Goal: Task Accomplishment & Management: Manage account settings

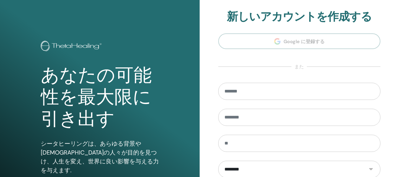
scroll to position [107, 0]
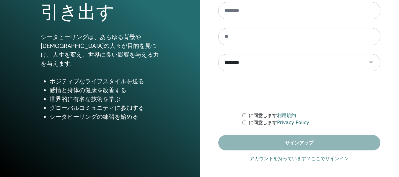
type input "**********"
click at [283, 159] on link "アカウントを持っています？ここでサインイン" at bounding box center [299, 158] width 99 height 7
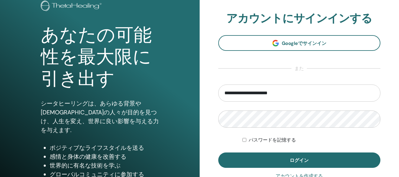
scroll to position [89, 0]
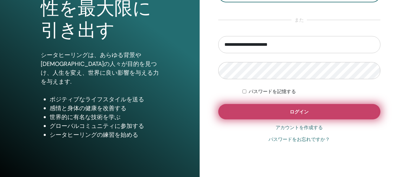
click at [286, 113] on button "ログイン" at bounding box center [299, 111] width 163 height 15
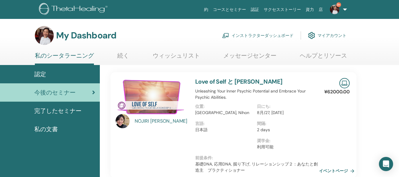
click at [249, 36] on link "インストラクターダッシュボード" at bounding box center [258, 35] width 72 height 13
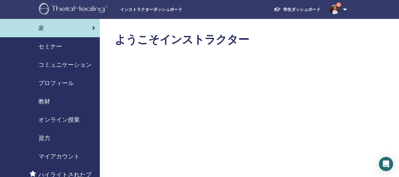
click at [53, 46] on span "セミナー" at bounding box center [50, 46] width 24 height 9
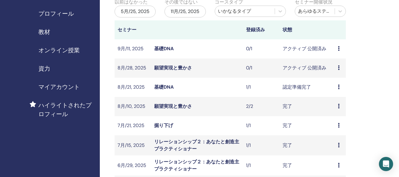
scroll to position [30, 0]
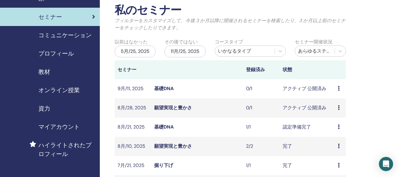
click at [126, 53] on div "5月/25, 2025" at bounding box center [135, 52] width 41 height 12
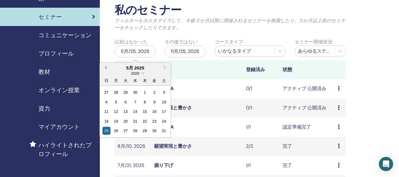
click at [105, 66] on button "Previous Month" at bounding box center [104, 67] width 9 height 9
click at [135, 91] on div "1" at bounding box center [135, 92] width 8 height 8
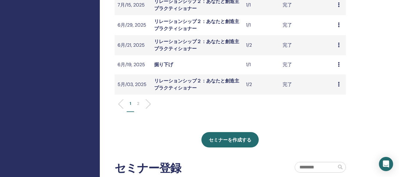
scroll to position [207, 0]
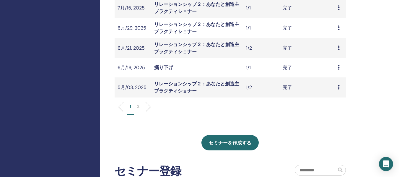
click at [139, 107] on p "2" at bounding box center [138, 106] width 2 height 6
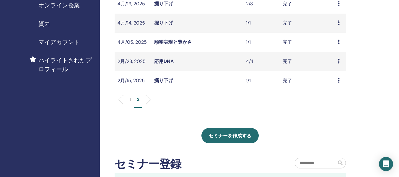
scroll to position [89, 0]
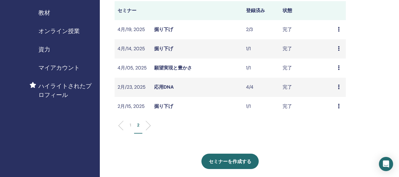
click at [339, 106] on icon at bounding box center [339, 106] width 2 height 5
click at [339, 119] on link "出席者" at bounding box center [336, 120] width 14 height 6
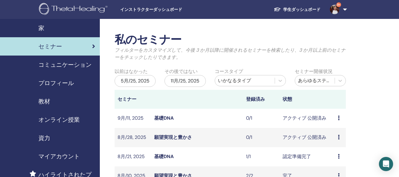
click at [135, 81] on div "5月/25, 2025" at bounding box center [135, 81] width 41 height 12
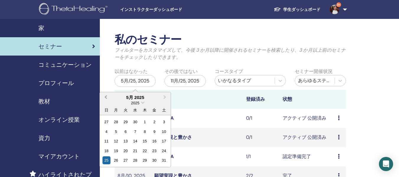
click at [106, 98] on span "Previous Month" at bounding box center [106, 97] width 0 height 6
click at [165, 123] on div "1" at bounding box center [164, 122] width 8 height 8
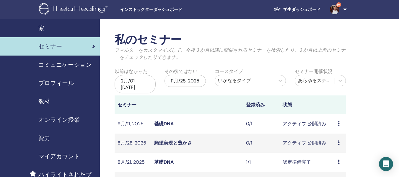
click at [188, 81] on div "11月/25, 2025" at bounding box center [185, 81] width 41 height 12
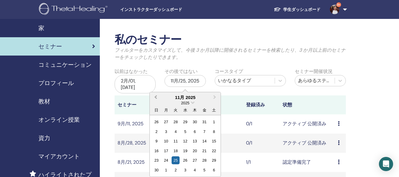
click at [156, 98] on span "Previous Month" at bounding box center [156, 97] width 0 height 6
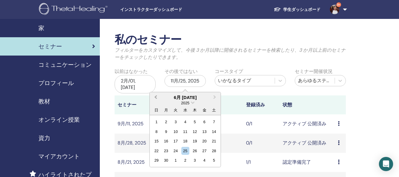
click at [156, 98] on span "Previous Month" at bounding box center [156, 97] width 0 height 6
click at [205, 160] on div "28" at bounding box center [205, 160] width 8 height 8
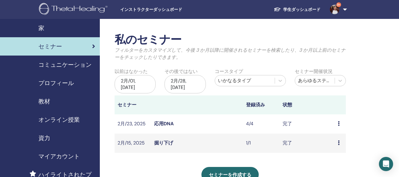
click at [338, 121] on icon at bounding box center [339, 123] width 2 height 5
click at [319, 159] on div "私のセミナー フィルターをカスタマイズして、今後 3 か月以降に開催されるセミナーを検索したり、3 か月以上前のセミナーをチェックしたりできます。 以前はなか…" at bounding box center [230, 132] width 231 height 198
click at [139, 83] on div "2月/01, 2025" at bounding box center [135, 84] width 41 height 18
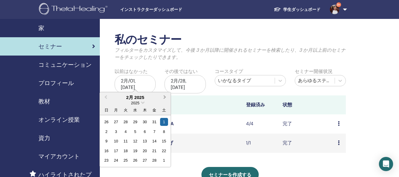
click at [165, 96] on span "Next Month" at bounding box center [165, 97] width 0 height 6
click at [163, 123] on div "1" at bounding box center [164, 122] width 8 height 8
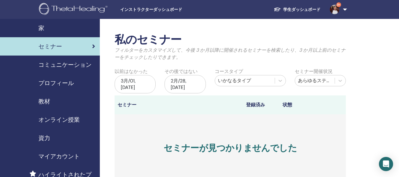
click at [198, 81] on div "2月/28, 2025" at bounding box center [185, 84] width 41 height 18
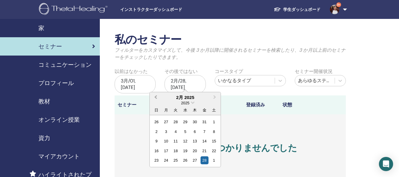
click at [156, 98] on span "Previous Month" at bounding box center [156, 97] width 0 height 6
click at [216, 98] on button "Next Month" at bounding box center [215, 97] width 9 height 9
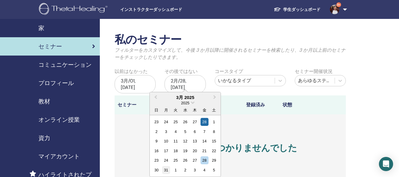
click at [165, 169] on div "31" at bounding box center [166, 170] width 8 height 8
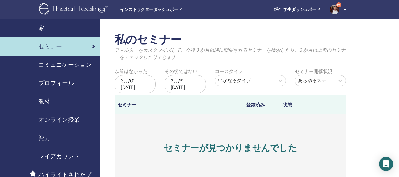
click at [142, 79] on div "3月/01, 2025" at bounding box center [135, 84] width 41 height 18
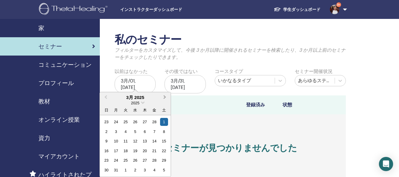
click at [165, 96] on span "Next Month" at bounding box center [165, 97] width 0 height 6
click at [126, 124] on div "1" at bounding box center [126, 122] width 8 height 8
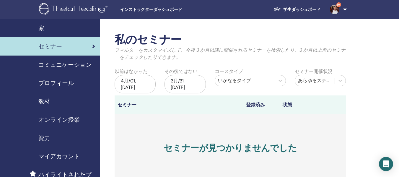
click at [196, 83] on div "3月/31, 2025" at bounding box center [185, 84] width 41 height 18
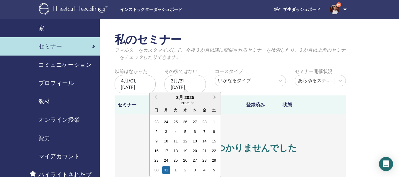
click at [215, 98] on span "Next Month" at bounding box center [215, 97] width 0 height 6
click at [166, 161] on div "30" at bounding box center [166, 160] width 8 height 8
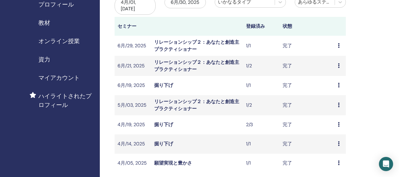
scroll to position [89, 0]
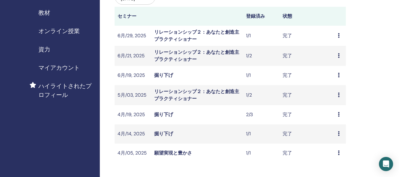
click at [340, 152] on div "プレビュー 出席者" at bounding box center [340, 153] width 5 height 7
click at [335, 166] on link "出席者" at bounding box center [337, 166] width 14 height 6
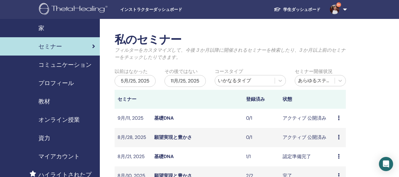
click at [142, 78] on div "5月/25, 2025" at bounding box center [135, 81] width 41 height 12
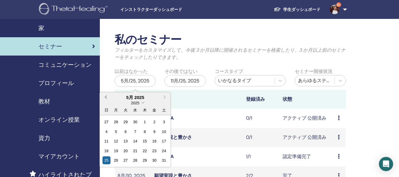
click at [104, 97] on button "Previous Month" at bounding box center [104, 97] width 9 height 9
click at [165, 96] on span "Next Month" at bounding box center [165, 97] width 0 height 6
click at [127, 124] on div "1" at bounding box center [126, 122] width 8 height 8
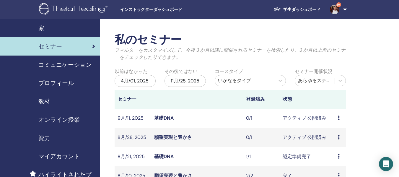
click at [180, 83] on div "11月/25, 2025" at bounding box center [185, 81] width 41 height 12
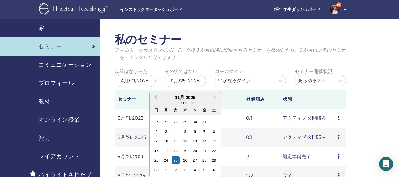
click at [154, 97] on button "Previous Month" at bounding box center [154, 97] width 9 height 9
click at [156, 96] on span "Previous Month" at bounding box center [156, 97] width 0 height 6
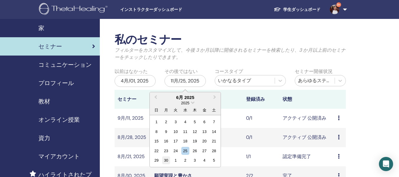
click at [167, 161] on div "30" at bounding box center [166, 160] width 8 height 8
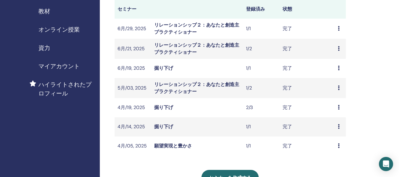
scroll to position [118, 0]
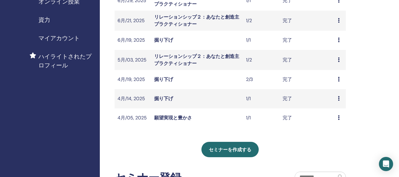
click at [338, 101] on icon at bounding box center [339, 98] width 2 height 5
click at [335, 121] on li "出席者" at bounding box center [340, 116] width 33 height 9
drag, startPoint x: 336, startPoint y: 105, endPoint x: 341, endPoint y: 106, distance: 4.4
click at [336, 106] on td "プレビュー 出席者" at bounding box center [340, 98] width 11 height 19
click at [338, 101] on icon at bounding box center [339, 98] width 2 height 5
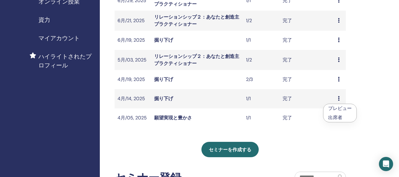
click at [336, 117] on link "出席者" at bounding box center [335, 117] width 14 height 6
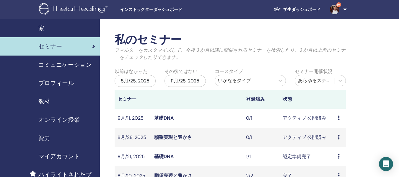
click at [137, 83] on div "5月/25, 2025" at bounding box center [135, 81] width 41 height 12
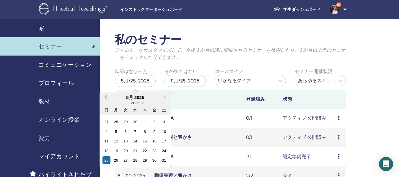
click at [104, 95] on button "Previous Month" at bounding box center [104, 97] width 9 height 9
click at [124, 122] on div "1" at bounding box center [126, 122] width 8 height 8
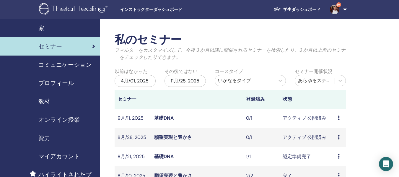
click at [175, 82] on div "11月/25, 2025" at bounding box center [185, 81] width 41 height 12
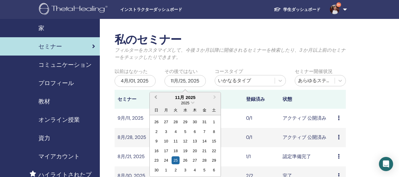
click at [156, 96] on span "Previous Month" at bounding box center [156, 97] width 0 height 6
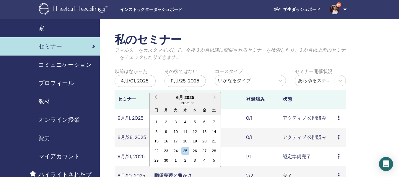
click at [155, 96] on button "Previous Month" at bounding box center [154, 97] width 9 height 9
click at [184, 160] on div "30" at bounding box center [185, 160] width 8 height 8
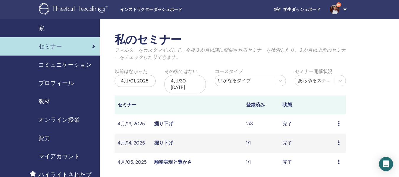
click at [340, 121] on icon at bounding box center [339, 123] width 2 height 5
click at [338, 130] on link "出席者" at bounding box center [337, 130] width 14 height 6
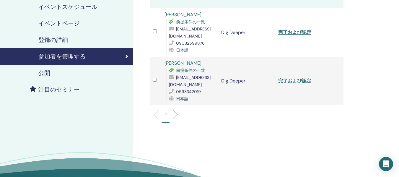
scroll to position [89, 0]
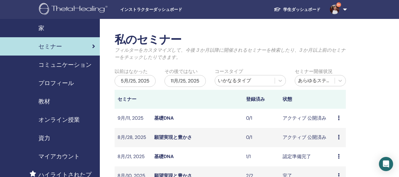
click at [137, 82] on div "5月/25, 2025" at bounding box center [135, 81] width 41 height 12
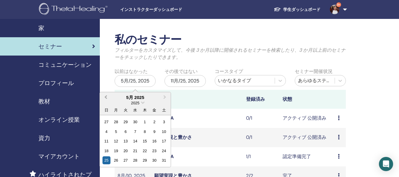
click at [106, 97] on span "Previous Month" at bounding box center [106, 97] width 0 height 6
click at [125, 122] on div "1" at bounding box center [126, 122] width 8 height 8
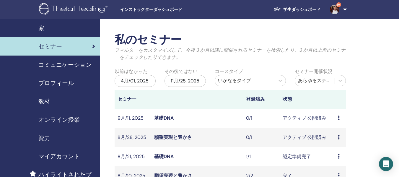
click at [179, 81] on div "11月/25, 2025" at bounding box center [185, 81] width 41 height 12
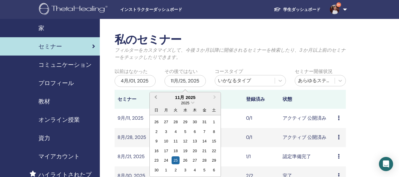
click at [155, 98] on button "Previous Month" at bounding box center [154, 97] width 9 height 9
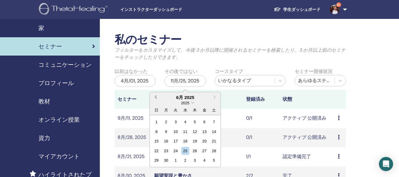
click at [155, 98] on button "Previous Month" at bounding box center [154, 97] width 9 height 9
click at [185, 162] on div "30" at bounding box center [185, 160] width 8 height 8
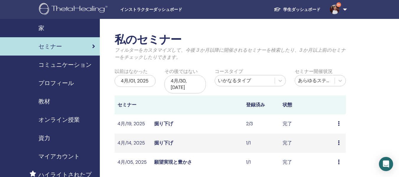
click at [340, 159] on div "プレビュー 出席者" at bounding box center [340, 162] width 5 height 7
click at [338, 169] on link "出席者" at bounding box center [337, 170] width 14 height 6
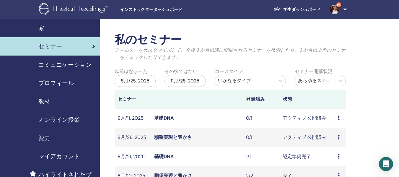
click at [147, 80] on div "5月/25, 2025" at bounding box center [135, 81] width 41 height 12
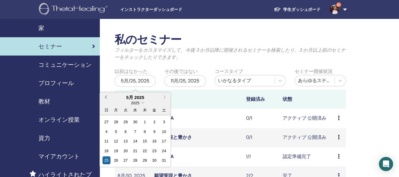
click at [106, 99] on span "Previous Month" at bounding box center [106, 97] width 0 height 6
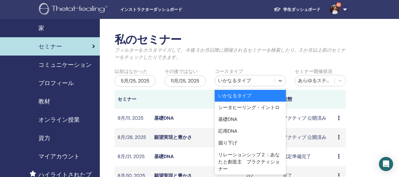
click at [254, 81] on div "いかなるタイプ" at bounding box center [245, 80] width 54 height 7
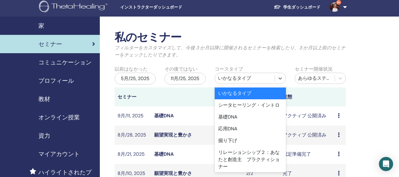
scroll to position [3, 0]
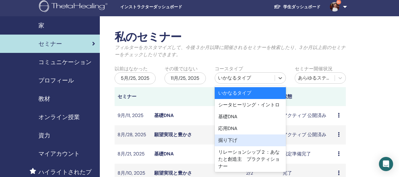
click at [230, 146] on div "掘り下げ" at bounding box center [250, 140] width 71 height 12
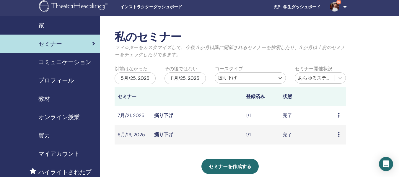
click at [339, 136] on icon at bounding box center [339, 134] width 2 height 5
click at [134, 78] on div "5月/25, 2025" at bounding box center [135, 78] width 41 height 12
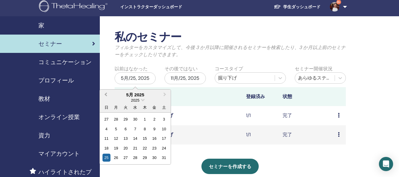
click at [104, 93] on button "Previous Month" at bounding box center [104, 94] width 9 height 9
click at [125, 121] on div "1" at bounding box center [126, 119] width 8 height 8
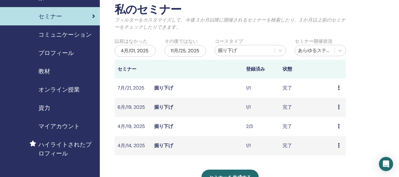
scroll to position [62, 0]
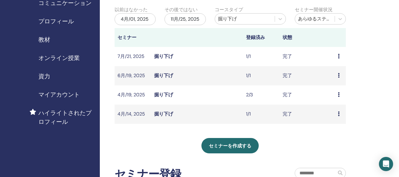
click at [339, 113] on icon at bounding box center [339, 113] width 2 height 5
click at [337, 127] on link "出席者" at bounding box center [336, 127] width 14 height 6
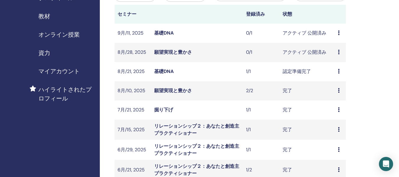
scroll to position [32, 0]
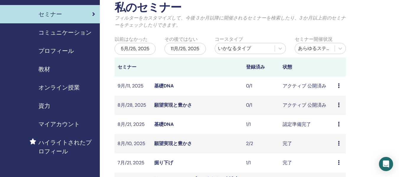
click at [145, 50] on div "5月/25, 2025" at bounding box center [135, 49] width 41 height 12
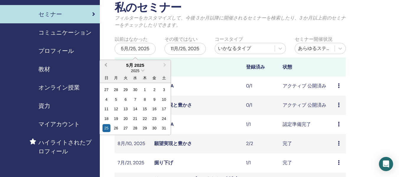
click at [104, 64] on button "Previous Month" at bounding box center [104, 65] width 9 height 9
click at [125, 89] on div "1" at bounding box center [126, 90] width 8 height 8
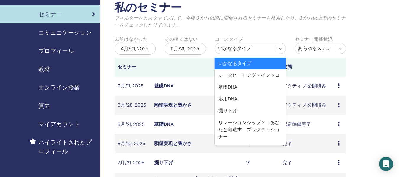
click at [257, 52] on div "いかなるタイプ" at bounding box center [245, 48] width 60 height 9
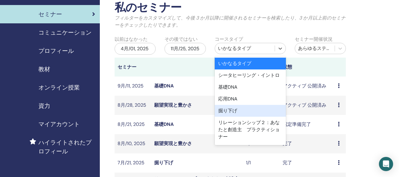
click at [249, 116] on div "掘り下げ" at bounding box center [250, 111] width 71 height 12
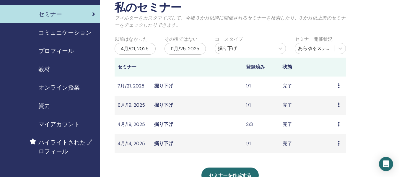
click at [337, 105] on td "プレビュー 出席者" at bounding box center [340, 105] width 11 height 19
click at [340, 106] on icon at bounding box center [339, 105] width 2 height 5
click at [331, 119] on link "出席者" at bounding box center [337, 119] width 14 height 6
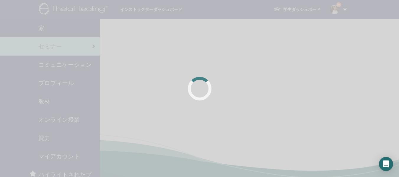
scroll to position [32, 0]
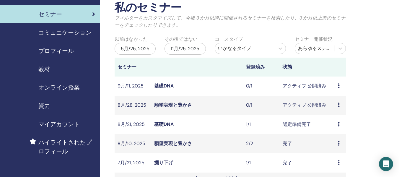
click at [140, 47] on div "5月/25, 2025" at bounding box center [135, 49] width 41 height 12
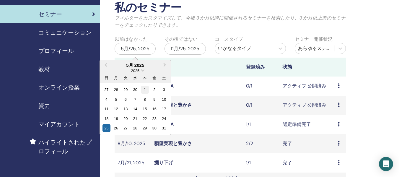
click at [144, 90] on div "1" at bounding box center [145, 90] width 8 height 8
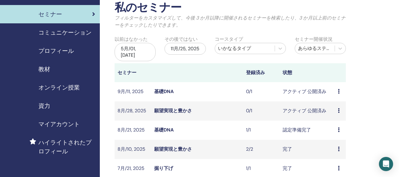
click at [184, 53] on div "11月/25, 2025" at bounding box center [185, 49] width 41 height 12
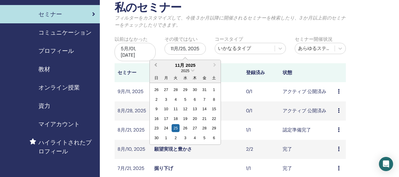
click at [156, 66] on span "Previous Month" at bounding box center [156, 65] width 0 height 6
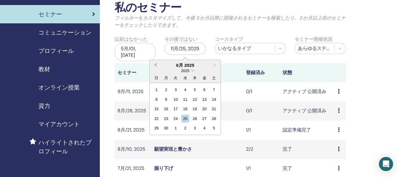
click at [156, 66] on span "Previous Month" at bounding box center [156, 65] width 0 height 6
click at [214, 129] on div "31" at bounding box center [214, 128] width 8 height 8
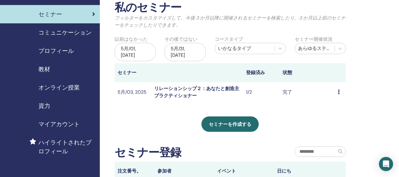
click at [338, 90] on icon at bounding box center [339, 92] width 2 height 5
click at [333, 100] on link "出席者" at bounding box center [335, 99] width 14 height 6
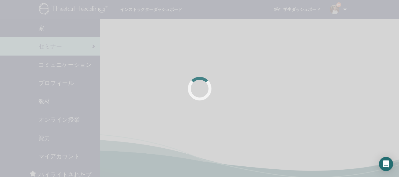
scroll to position [32, 0]
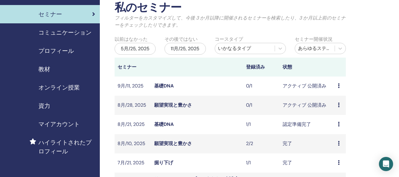
click at [138, 49] on div "5月/25, 2025" at bounding box center [135, 49] width 41 height 12
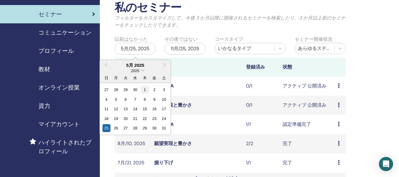
click at [142, 89] on div "1" at bounding box center [145, 90] width 8 height 8
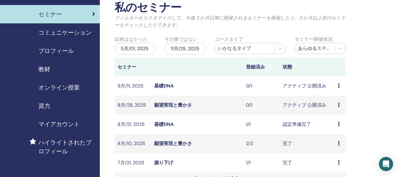
click at [176, 52] on div "11月/25, 2025" at bounding box center [185, 49] width 41 height 12
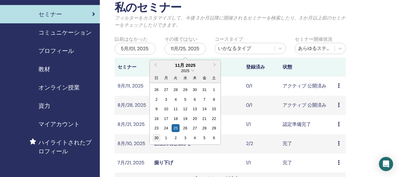
click at [155, 139] on div "30" at bounding box center [156, 138] width 8 height 8
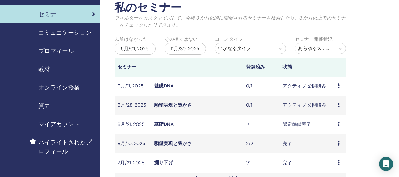
click at [185, 55] on div "11月/30, 2025" at bounding box center [185, 49] width 41 height 12
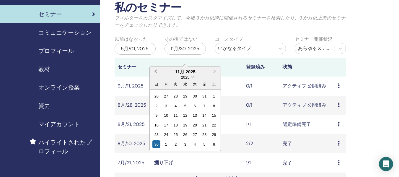
click at [156, 71] on span "Previous Month" at bounding box center [156, 71] width 0 height 6
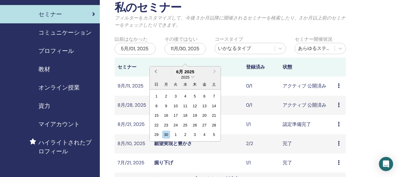
click at [156, 72] on span "Previous Month" at bounding box center [156, 71] width 0 height 6
click at [214, 136] on div "31" at bounding box center [214, 135] width 8 height 8
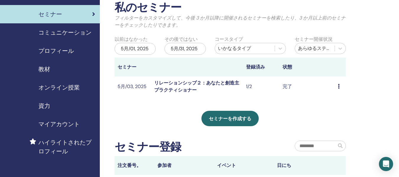
click at [145, 50] on div "5月/01, 2025" at bounding box center [135, 49] width 41 height 12
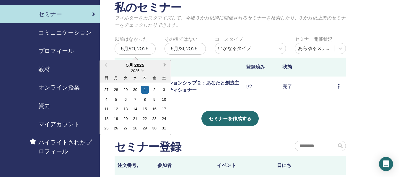
click at [165, 64] on span "Next Month" at bounding box center [165, 65] width 0 height 6
click at [108, 91] on div "1" at bounding box center [107, 90] width 8 height 8
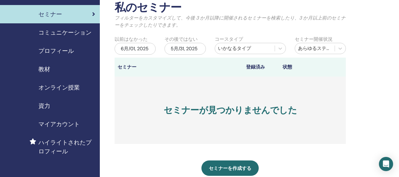
click at [183, 51] on div "5月/31, 2025" at bounding box center [185, 49] width 41 height 12
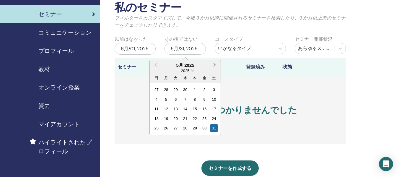
click at [215, 65] on span "Next Month" at bounding box center [215, 65] width 0 height 6
click at [164, 129] on div "30" at bounding box center [166, 128] width 8 height 8
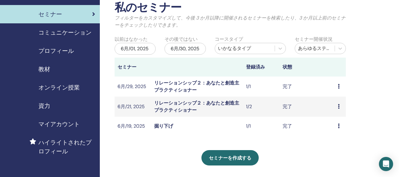
click at [124, 47] on div "6月/01, 2025" at bounding box center [135, 49] width 41 height 12
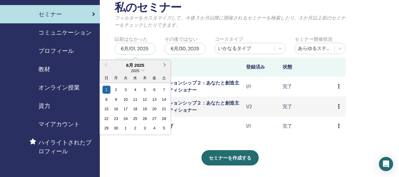
click at [165, 66] on span "Next Month" at bounding box center [165, 65] width 0 height 6
click at [127, 91] on div "1" at bounding box center [126, 90] width 8 height 8
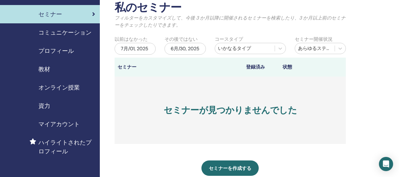
click at [179, 55] on div "6月/30, 2025" at bounding box center [185, 49] width 41 height 12
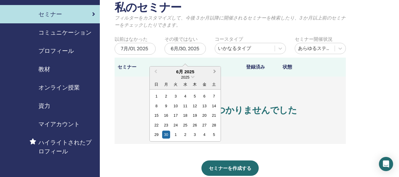
click at [212, 70] on button "Next Month" at bounding box center [215, 71] width 9 height 9
click at [194, 137] on div "31" at bounding box center [195, 135] width 8 height 8
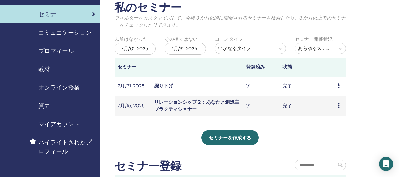
click at [339, 87] on icon at bounding box center [339, 85] width 2 height 5
click at [339, 100] on link "出席者" at bounding box center [336, 100] width 14 height 6
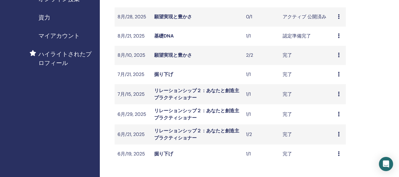
scroll to position [121, 0]
click at [338, 153] on icon at bounding box center [339, 153] width 2 height 5
click at [332, 165] on link "出席者" at bounding box center [335, 166] width 14 height 6
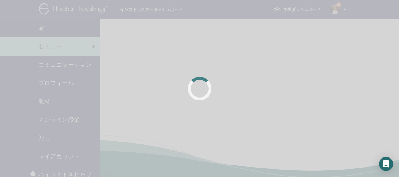
scroll to position [121, 0]
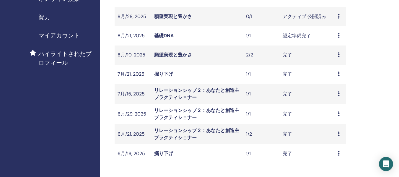
click at [339, 94] on icon at bounding box center [339, 93] width 2 height 5
click at [336, 107] on link "出席者" at bounding box center [336, 108] width 14 height 6
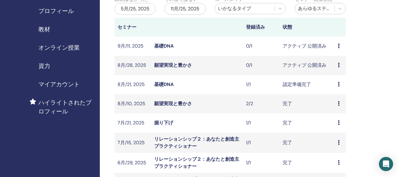
scroll to position [62, 0]
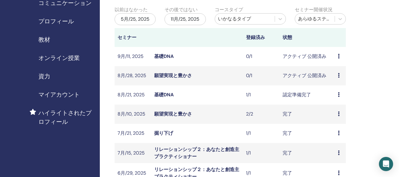
click at [337, 94] on td "プレビュー 編集 出席者 キャンセル" at bounding box center [340, 94] width 11 height 19
click at [340, 94] on icon at bounding box center [339, 94] width 2 height 5
click at [335, 109] on link "編集" at bounding box center [334, 108] width 9 height 6
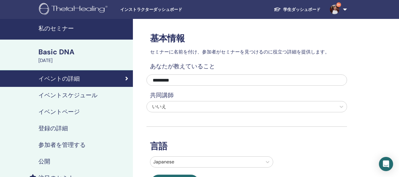
click at [64, 129] on h4 "登録の詳細" at bounding box center [53, 128] width 30 height 7
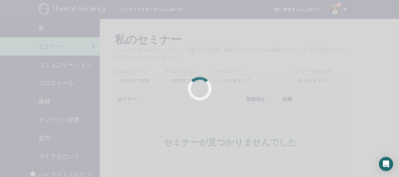
scroll to position [62, 0]
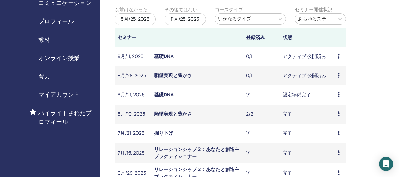
click at [338, 95] on icon at bounding box center [339, 94] width 2 height 5
click at [334, 117] on link "出席者" at bounding box center [335, 117] width 14 height 6
